Goal: Task Accomplishment & Management: Use online tool/utility

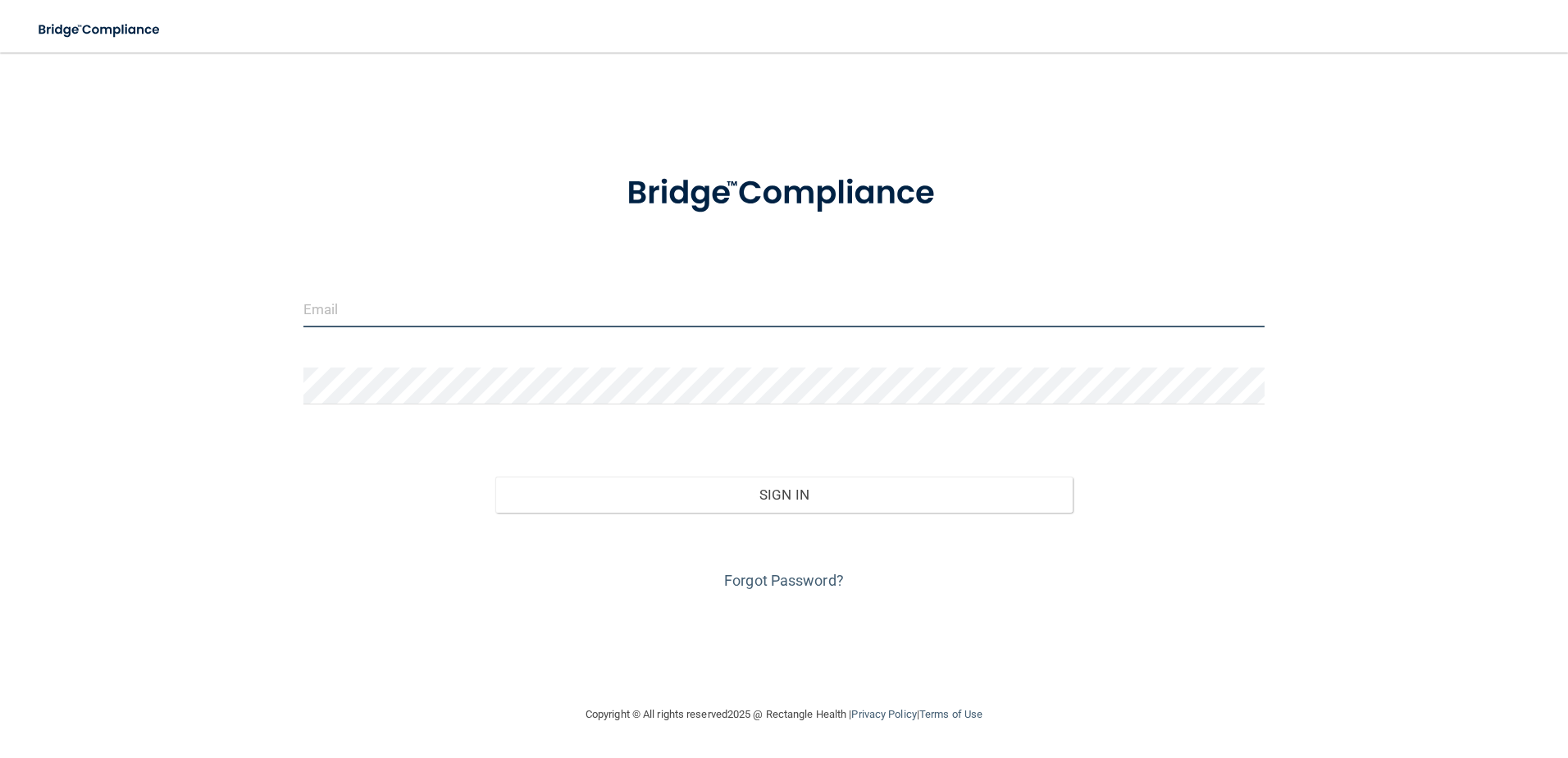
type input "[EMAIL_ADDRESS][DOMAIN_NAME]"
click at [711, 529] on div "Forgot Password?" at bounding box center [784, 554] width 987 height 82
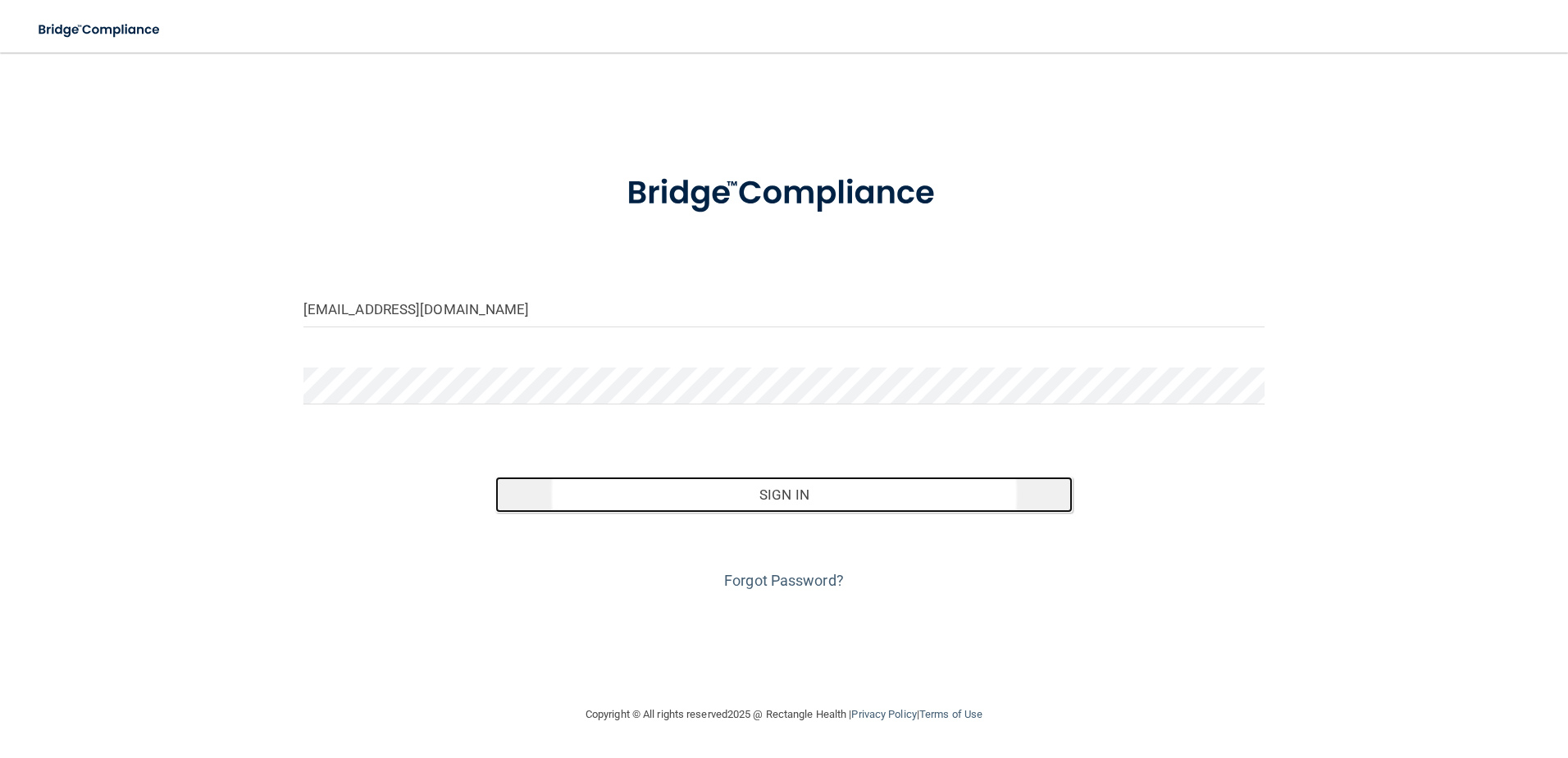
click at [684, 508] on button "Sign In" at bounding box center [784, 495] width 577 height 37
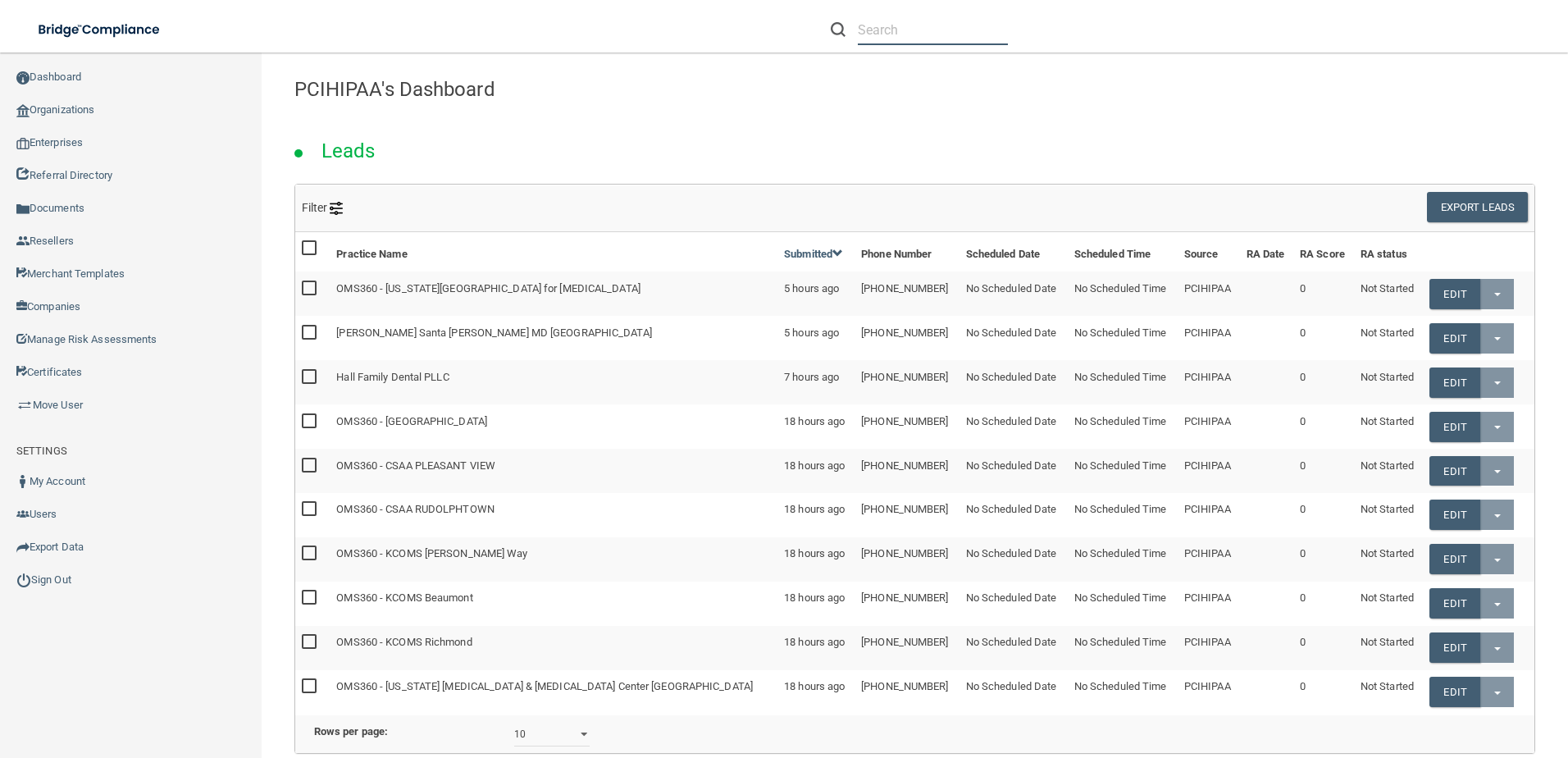
click at [898, 30] on input "text" at bounding box center [933, 30] width 150 height 30
type input "berry"
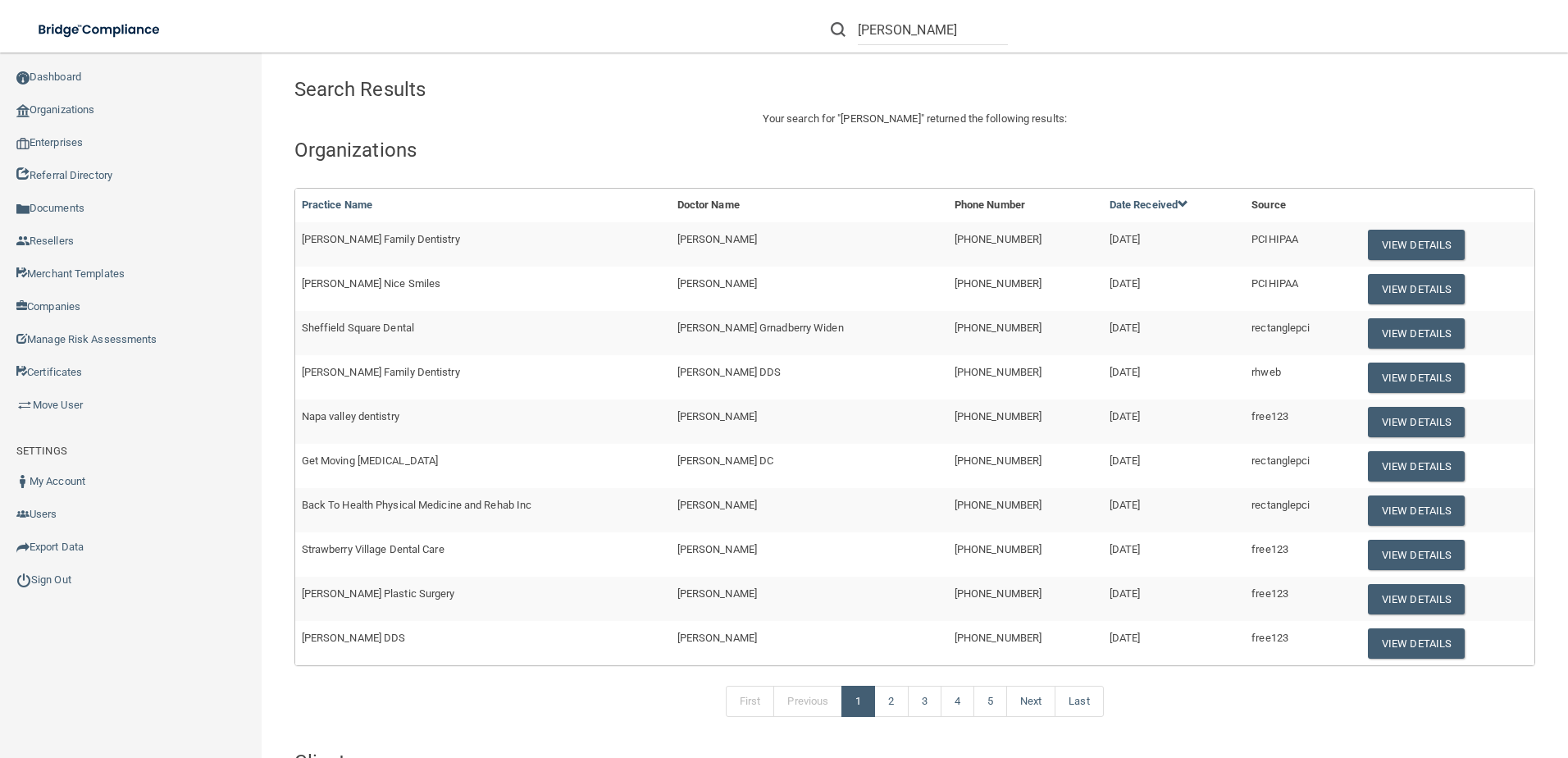
click at [448, 250] on td "[PERSON_NAME] Family Dentistry" at bounding box center [483, 244] width 375 height 44
click at [1368, 244] on button "View Details" at bounding box center [1416, 244] width 96 height 30
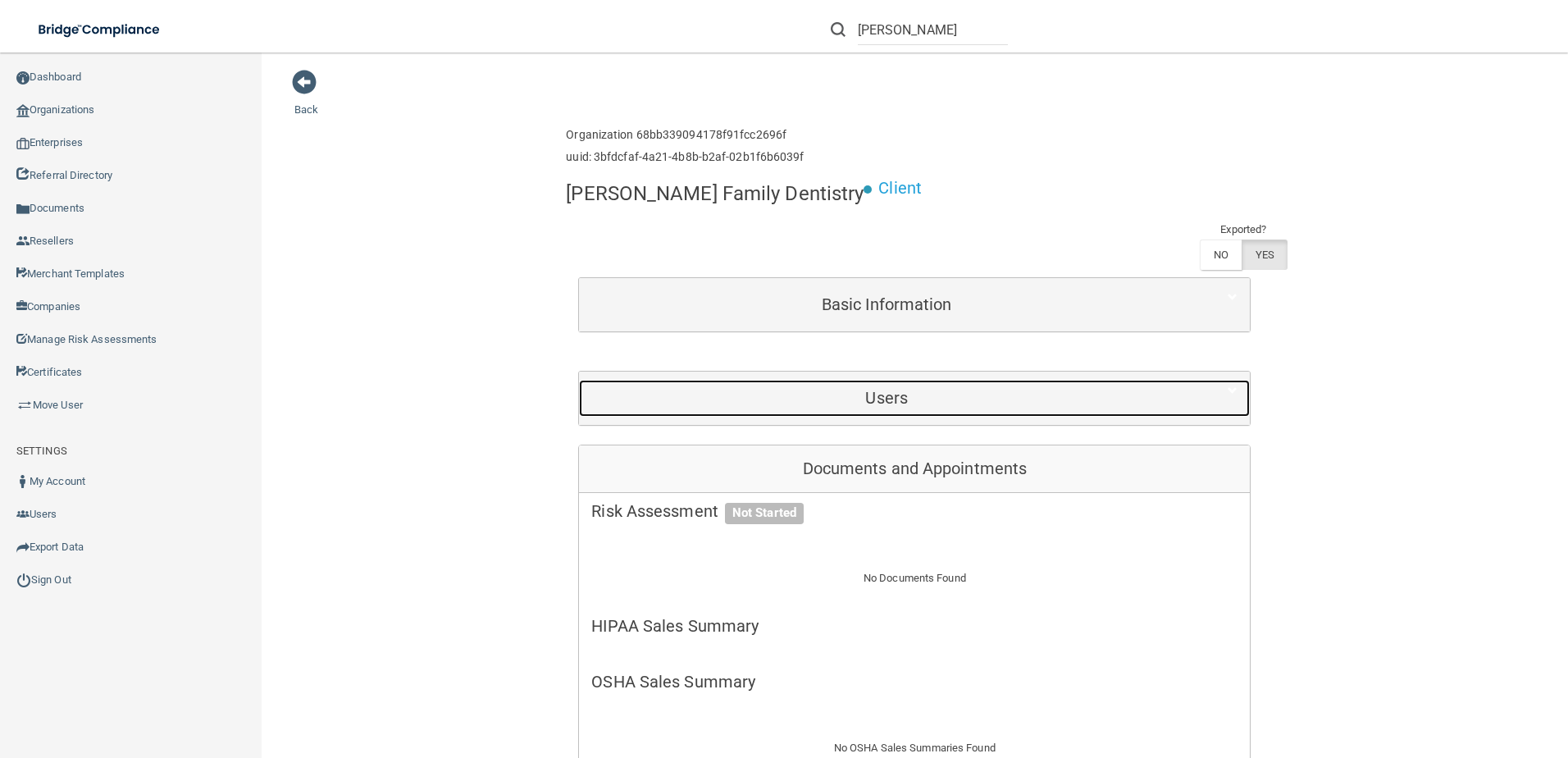
click at [770, 389] on h5 "Users" at bounding box center [886, 397] width 590 height 18
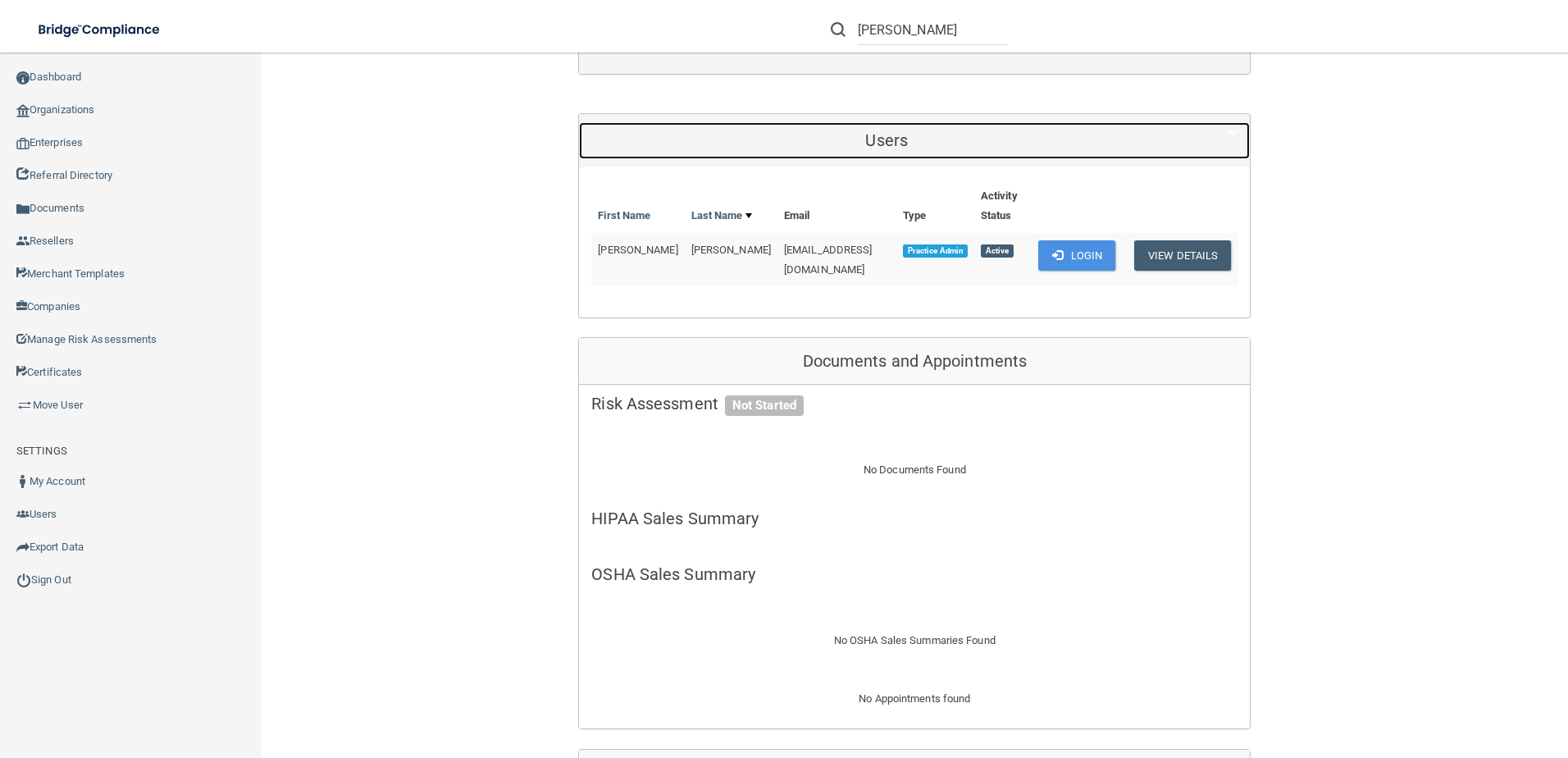
scroll to position [410, 0]
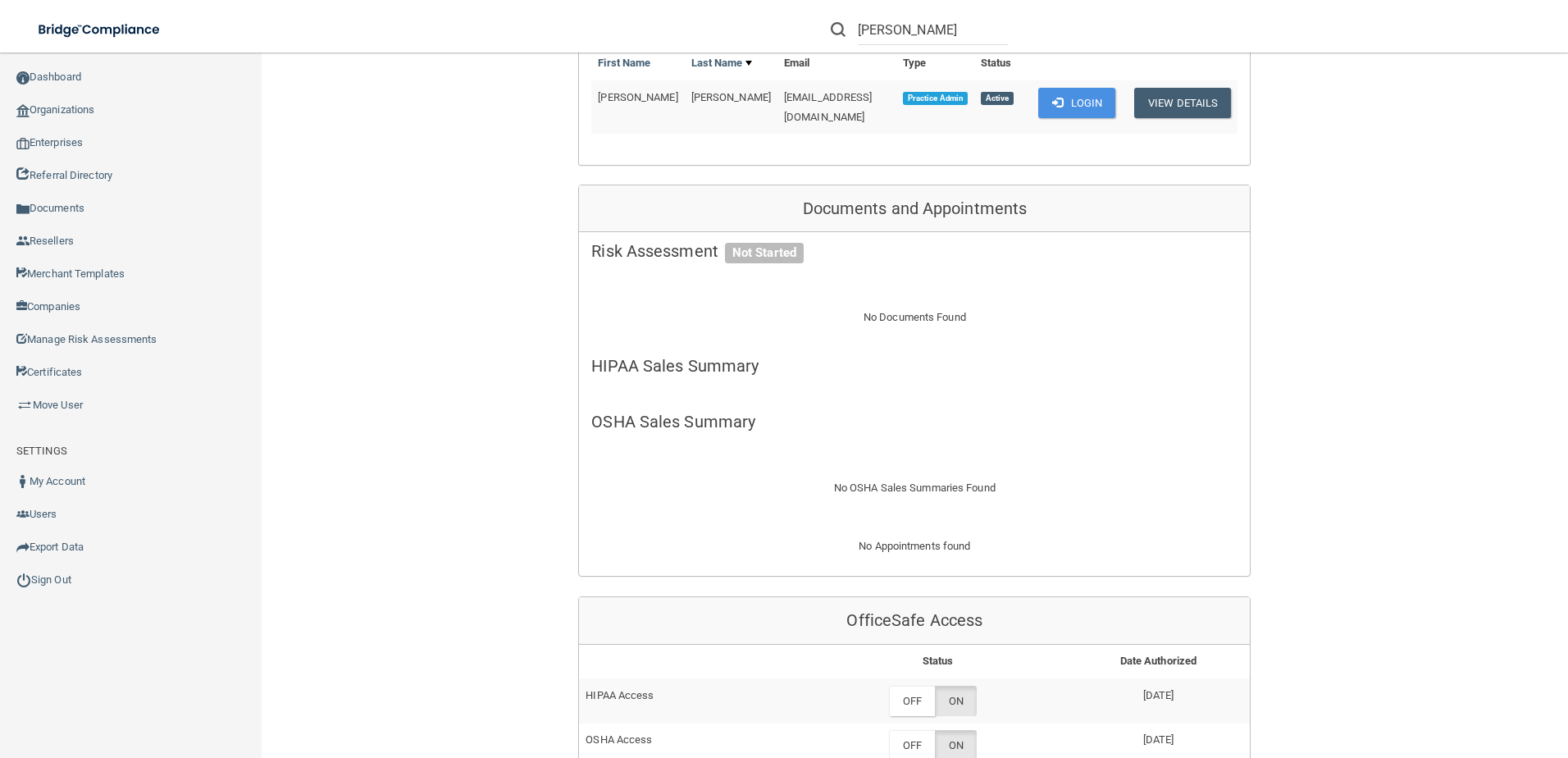
click at [1054, 55] on div "berry" at bounding box center [1111, 30] width 610 height 59
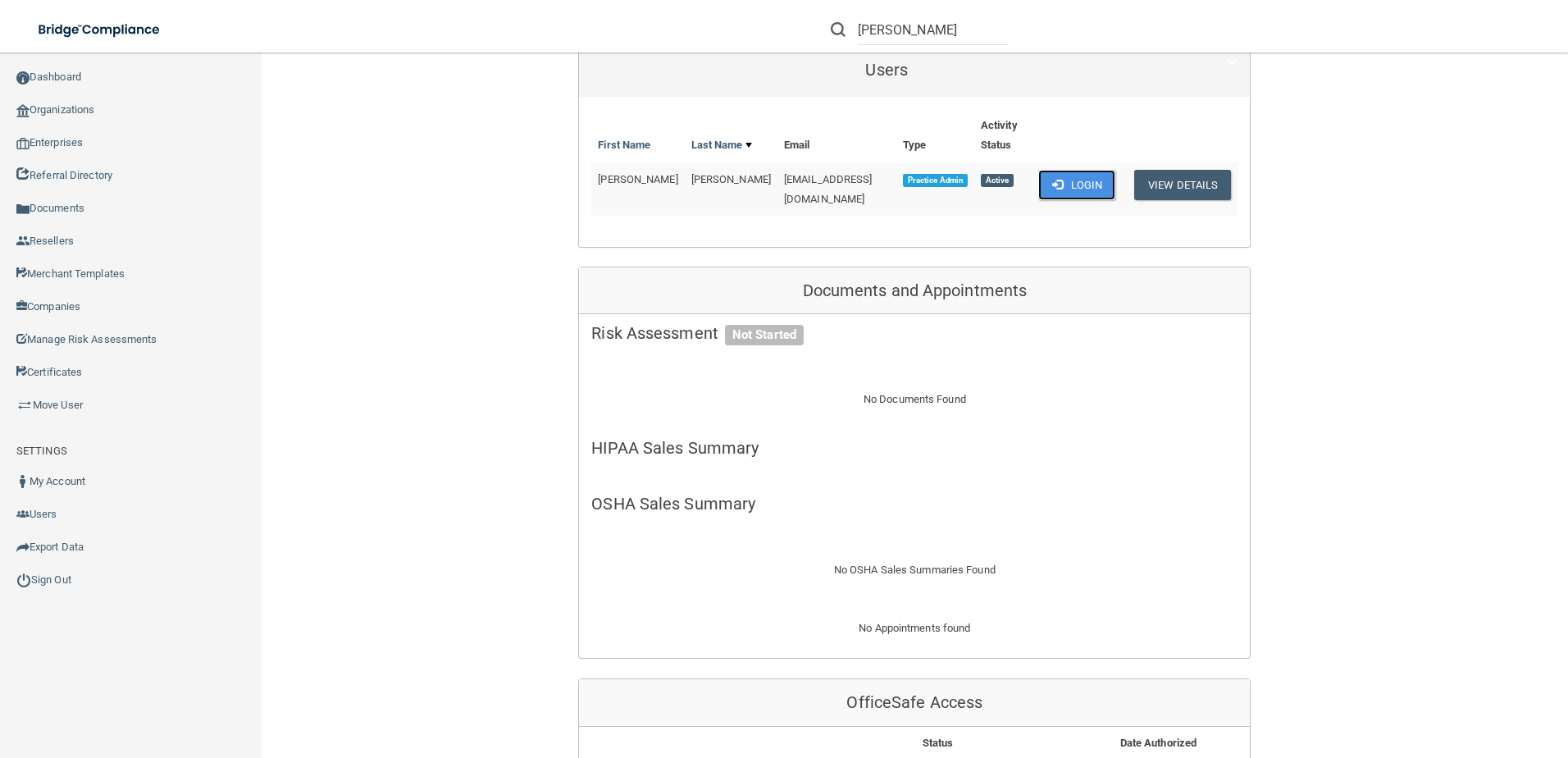
click at [1059, 170] on button "Login" at bounding box center [1077, 184] width 78 height 30
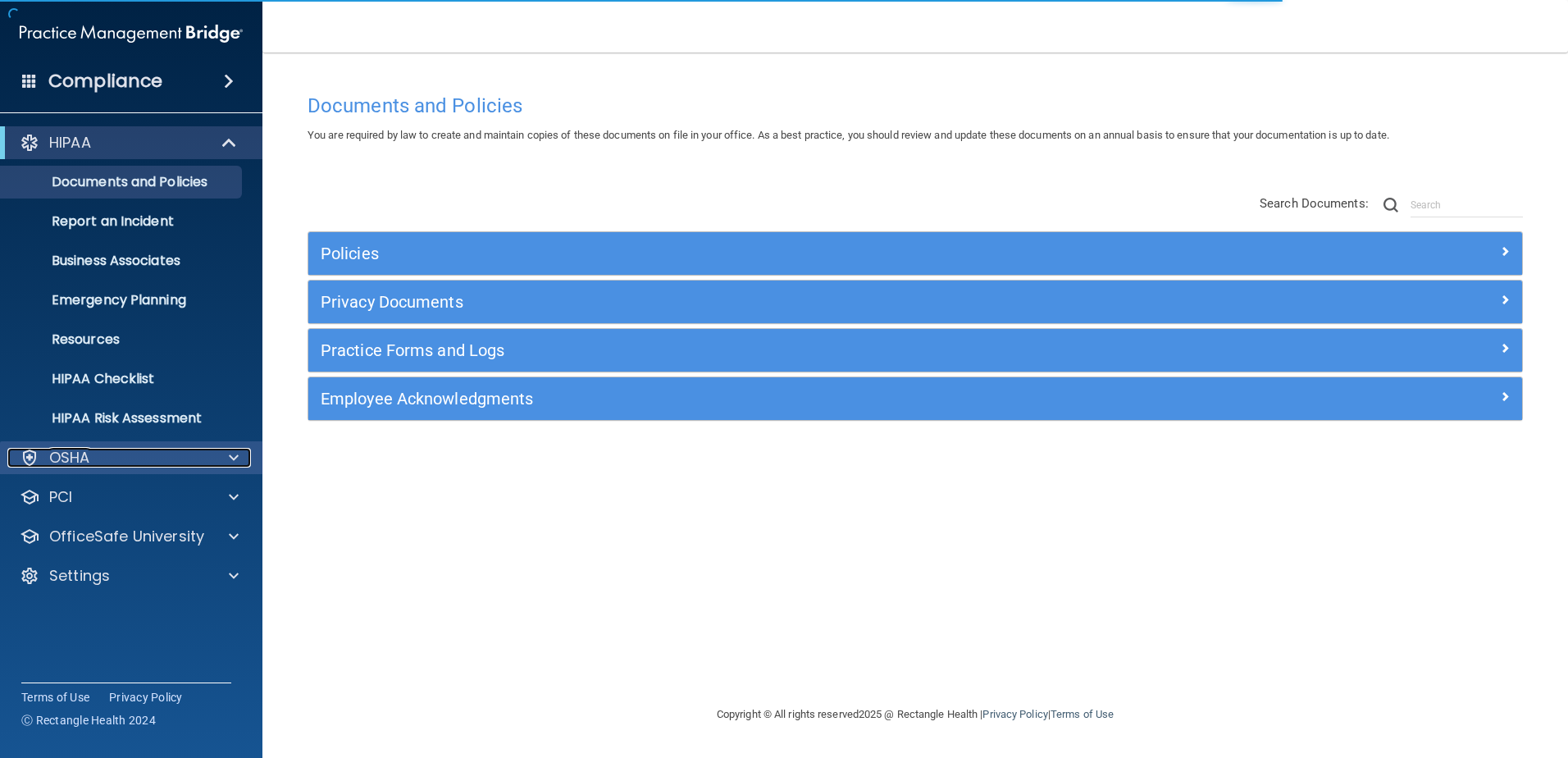
click at [92, 462] on div "OSHA" at bounding box center [109, 457] width 203 height 20
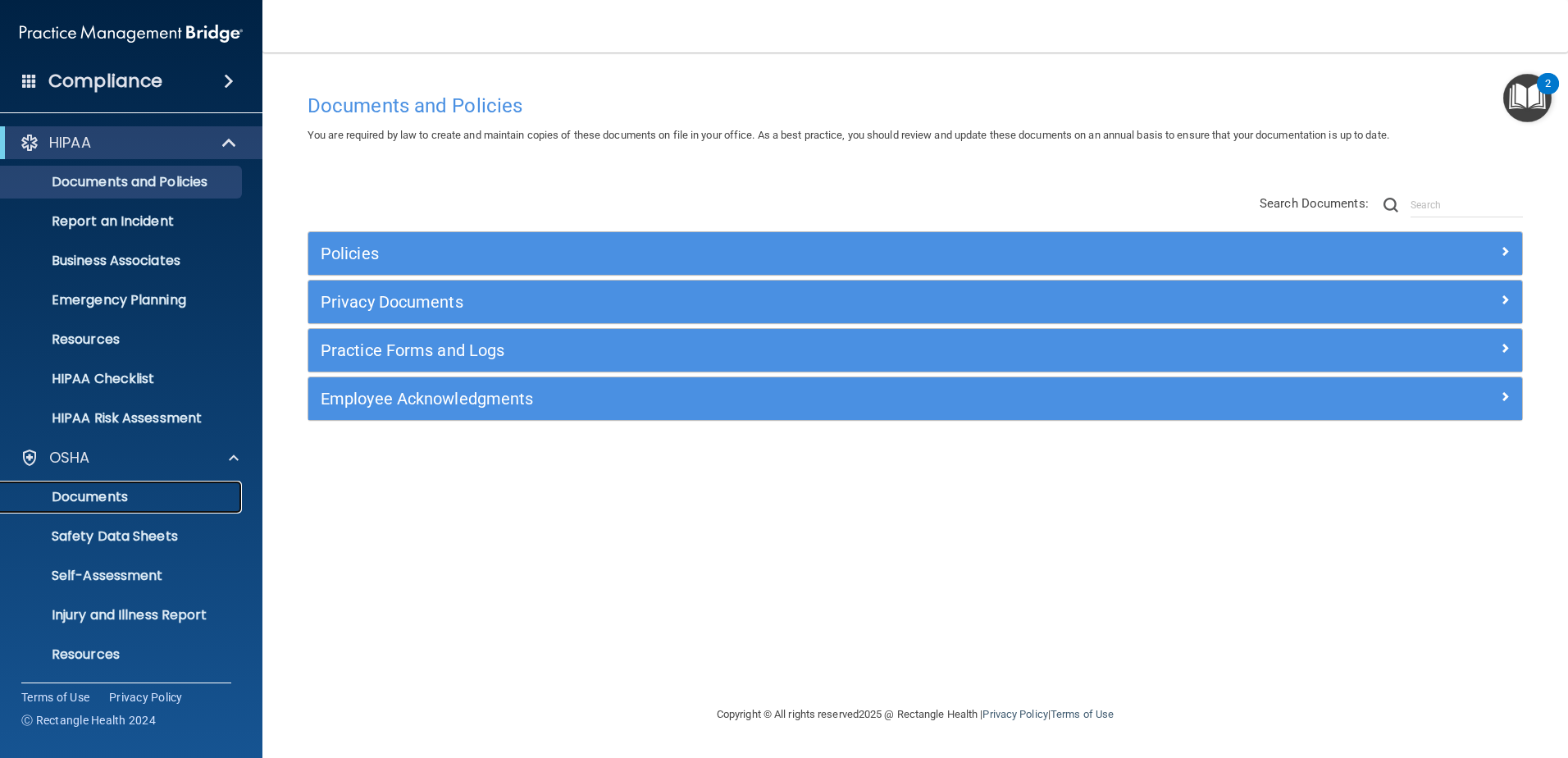
click at [89, 497] on p "Documents" at bounding box center [123, 496] width 224 height 17
